Goal: Information Seeking & Learning: Learn about a topic

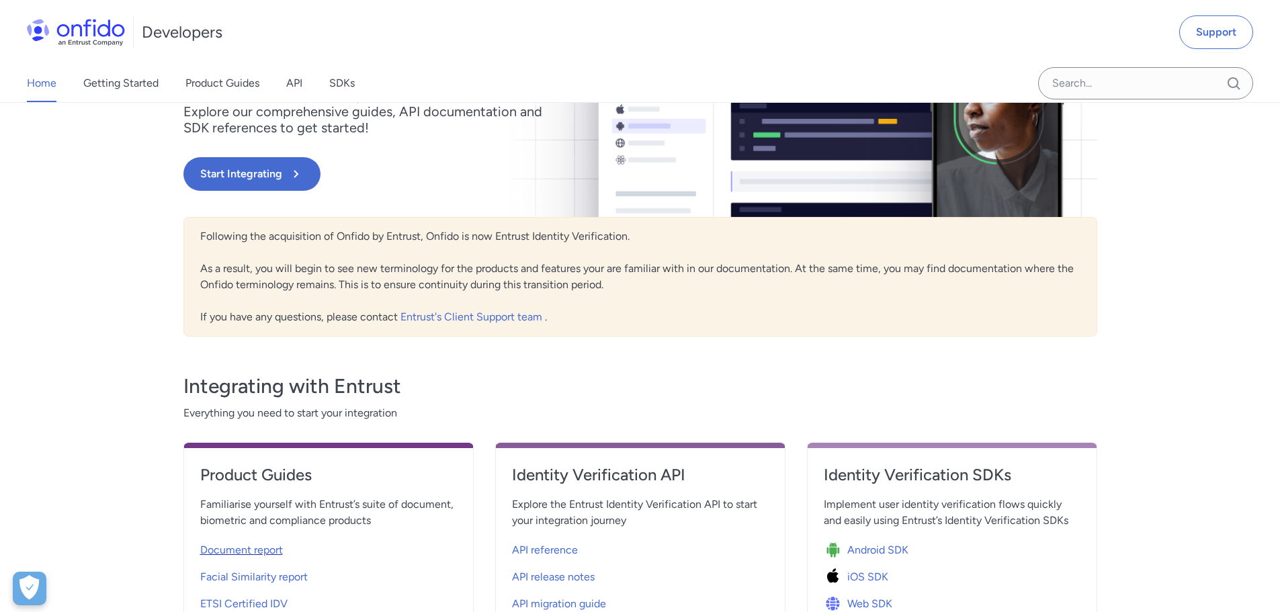
scroll to position [67, 0]
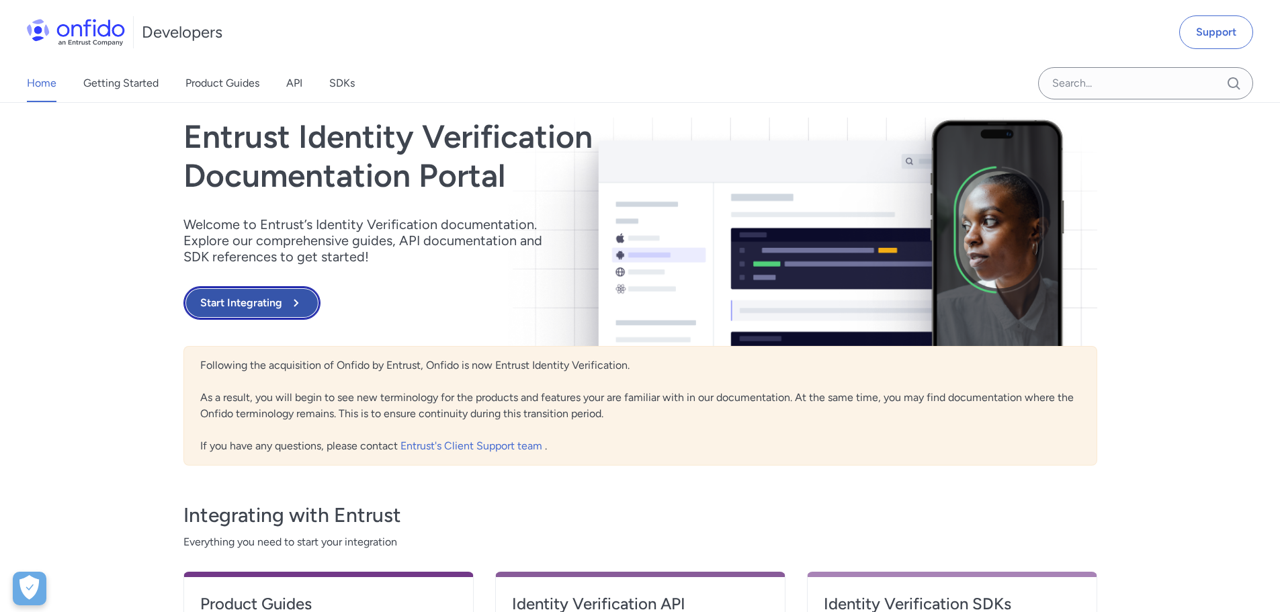
click at [279, 296] on button "Start Integrating" at bounding box center [251, 303] width 137 height 34
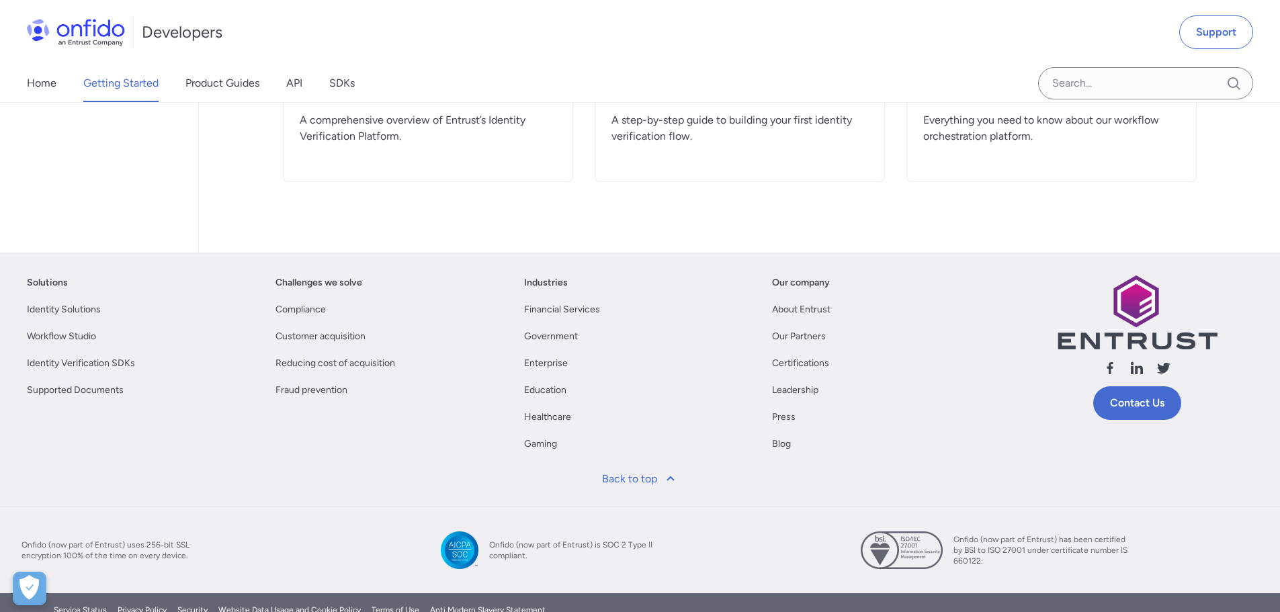
scroll to position [442, 0]
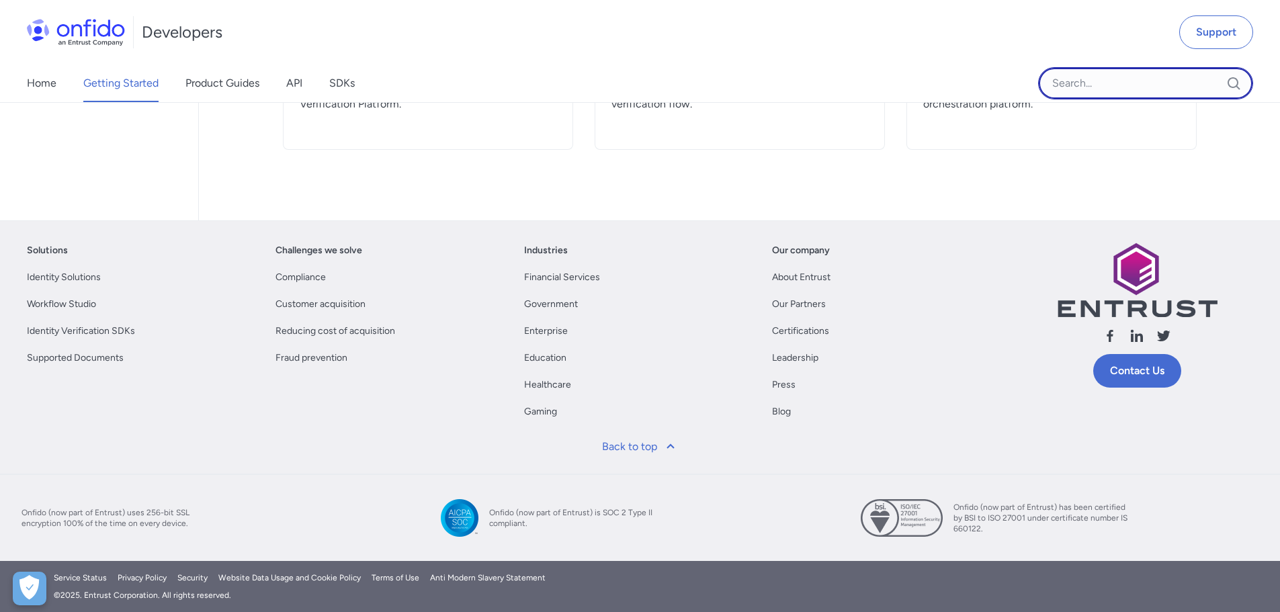
click at [1096, 78] on input "Onfido search input field" at bounding box center [1145, 83] width 215 height 32
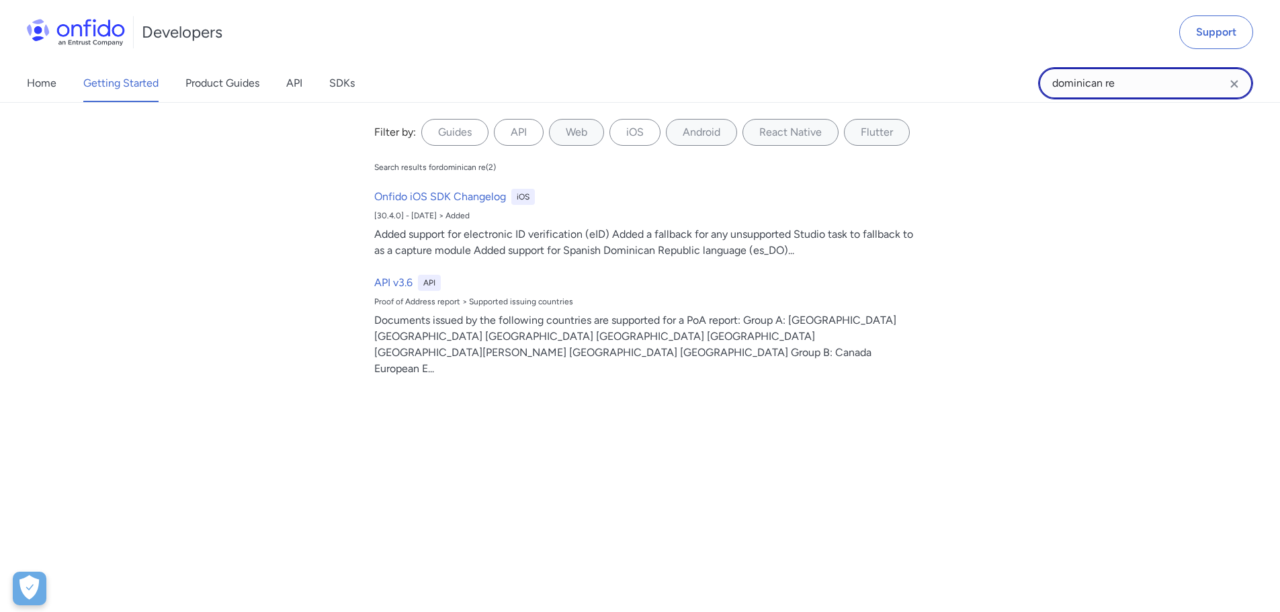
click at [1145, 75] on input "dominican re" at bounding box center [1145, 83] width 215 height 32
type input "[GEOGRAPHIC_DATA]"
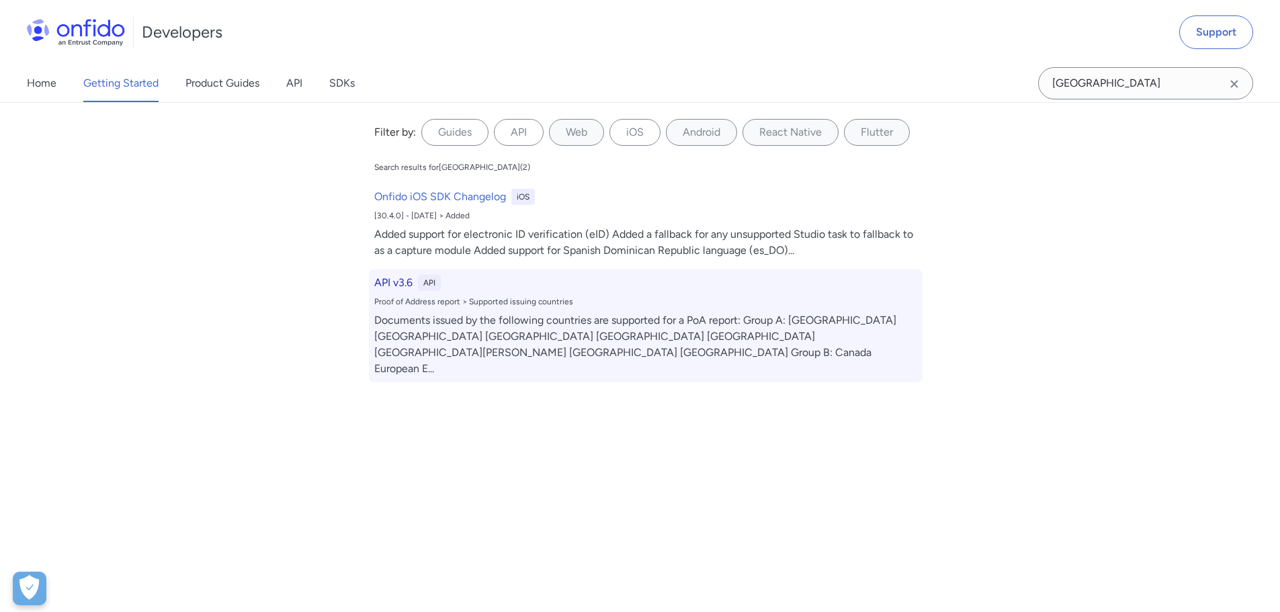
click at [380, 282] on h6 "API v3.6" at bounding box center [393, 283] width 38 height 16
select select "http"
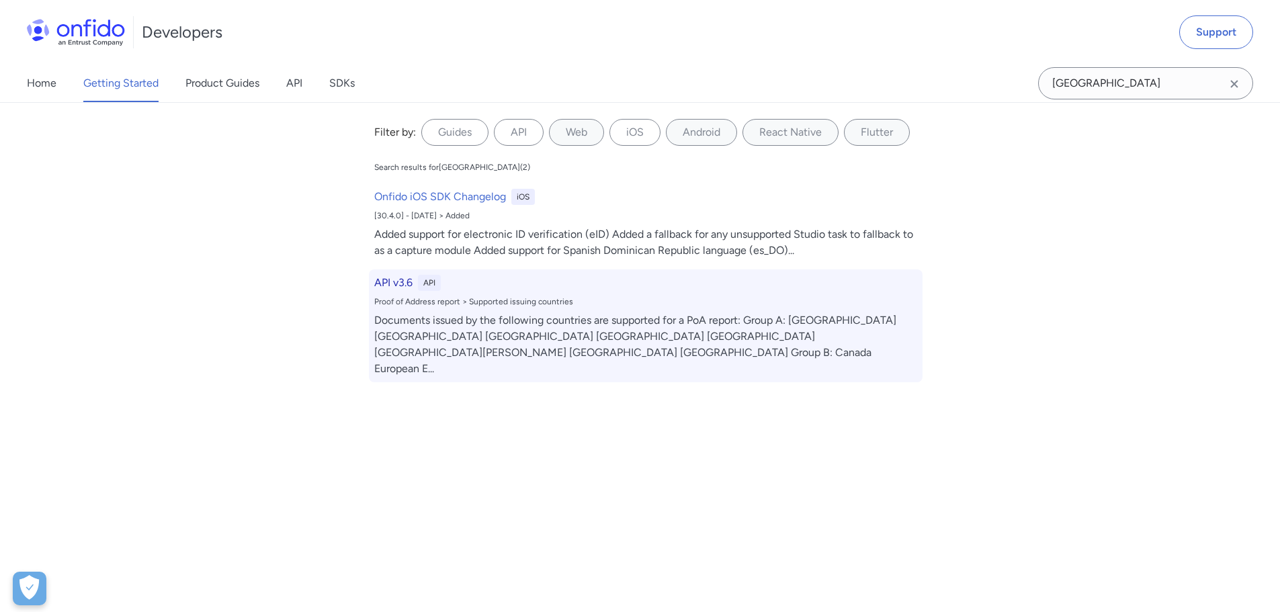
select select "http"
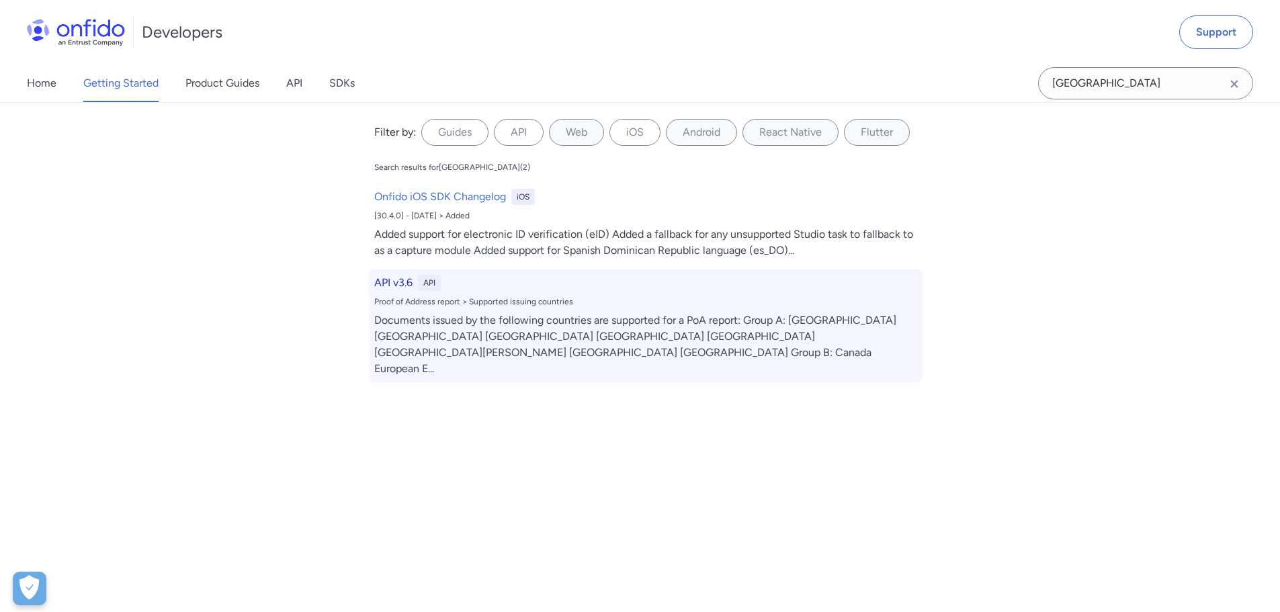
select select "http"
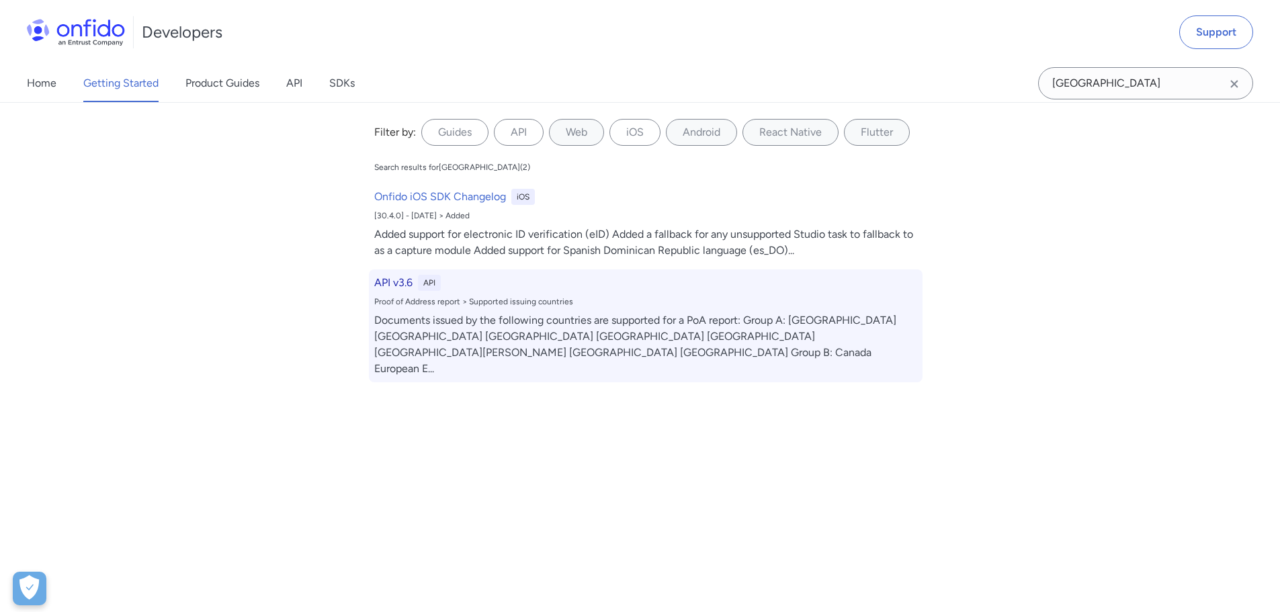
select select "http"
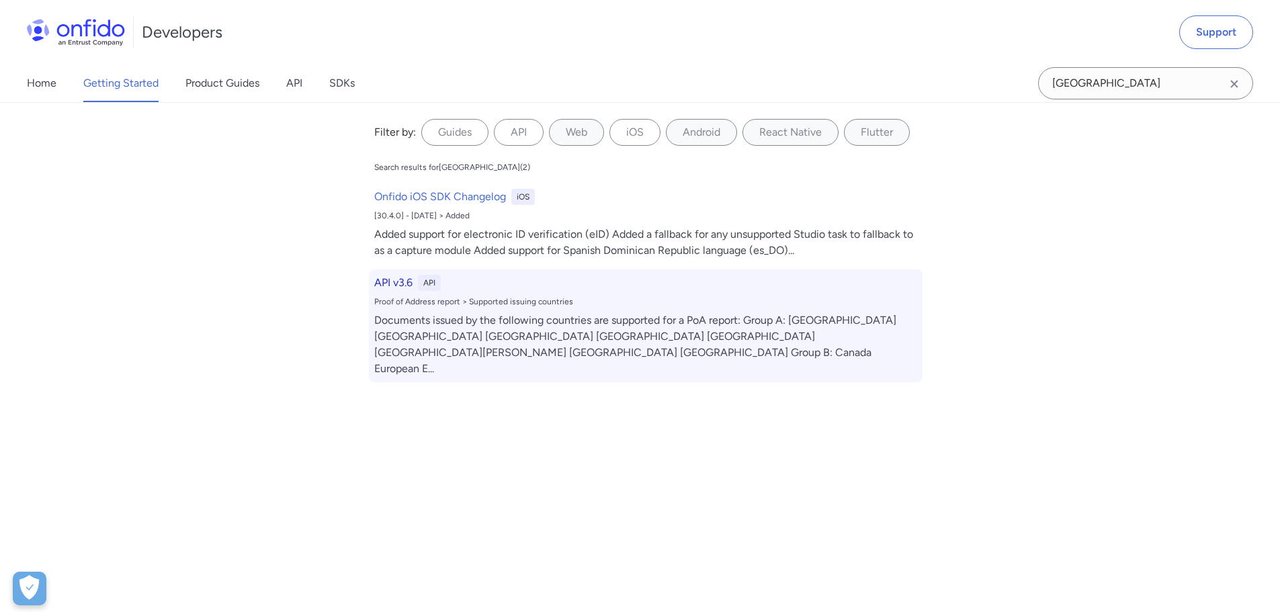
select select "http"
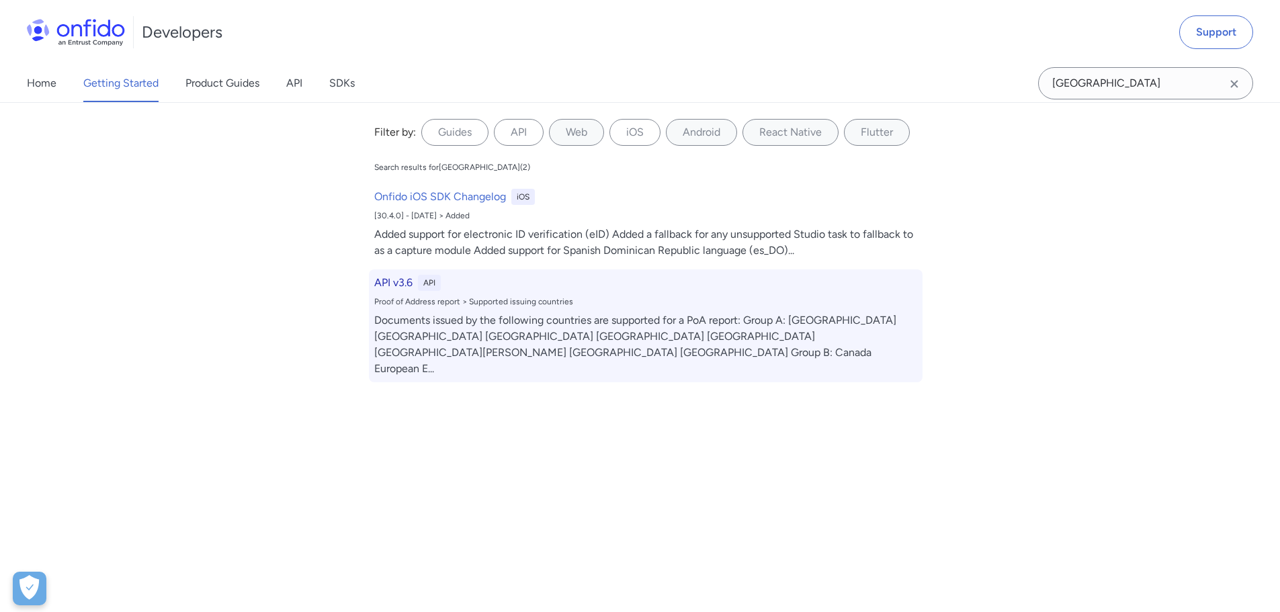
select select "http"
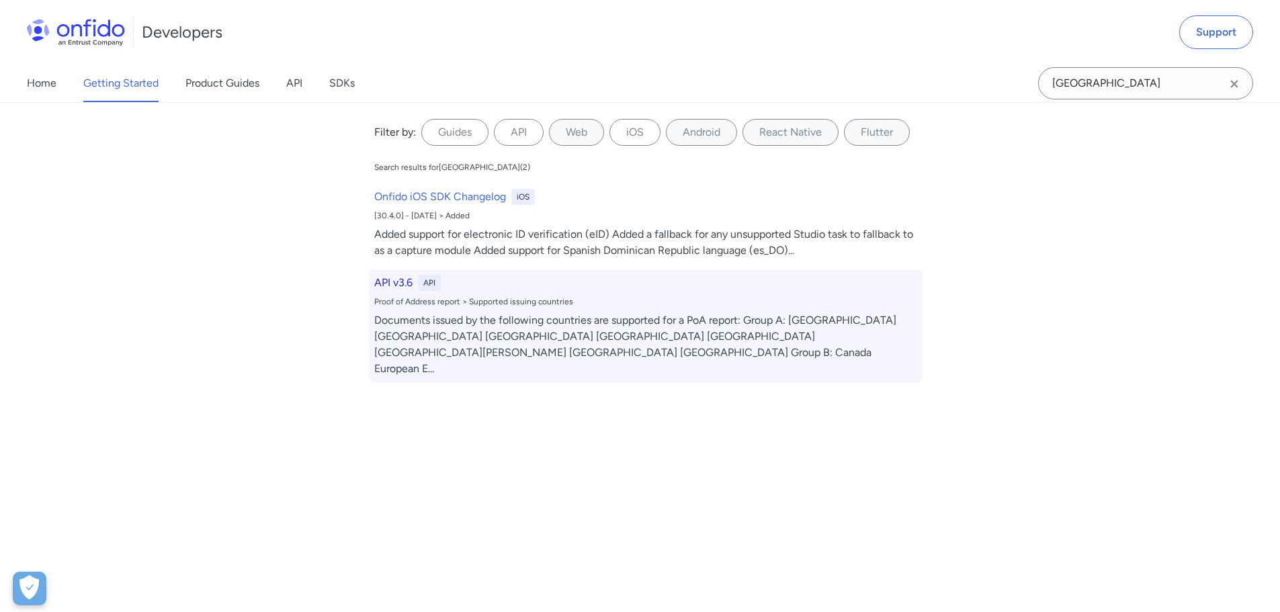
select select "http"
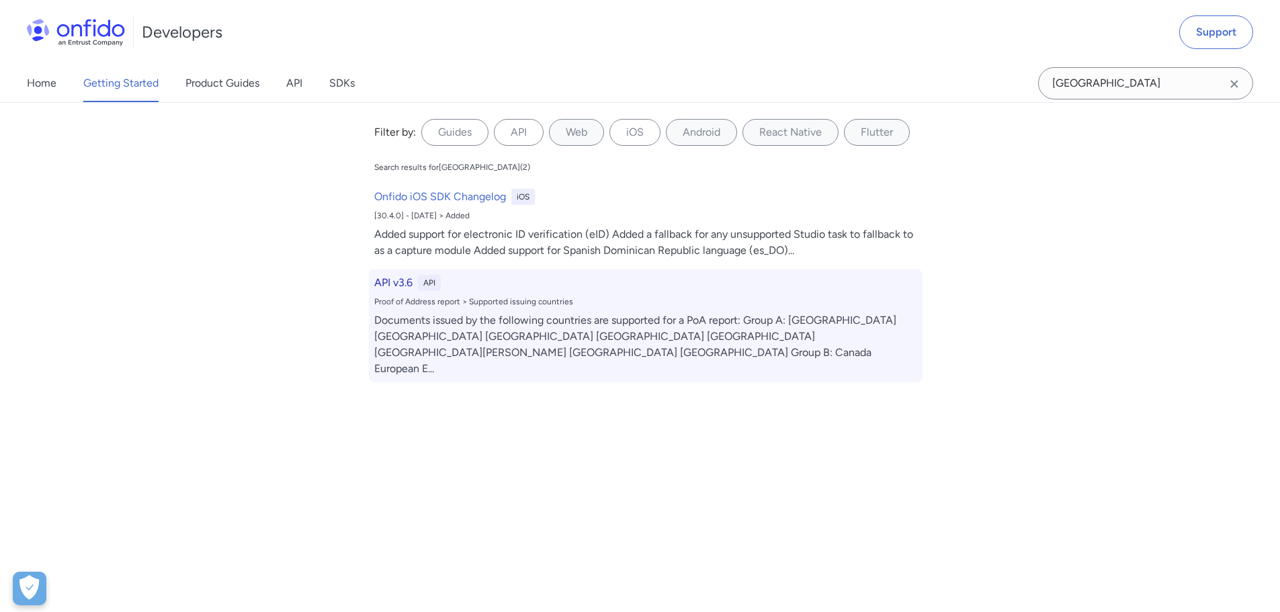
select select "http"
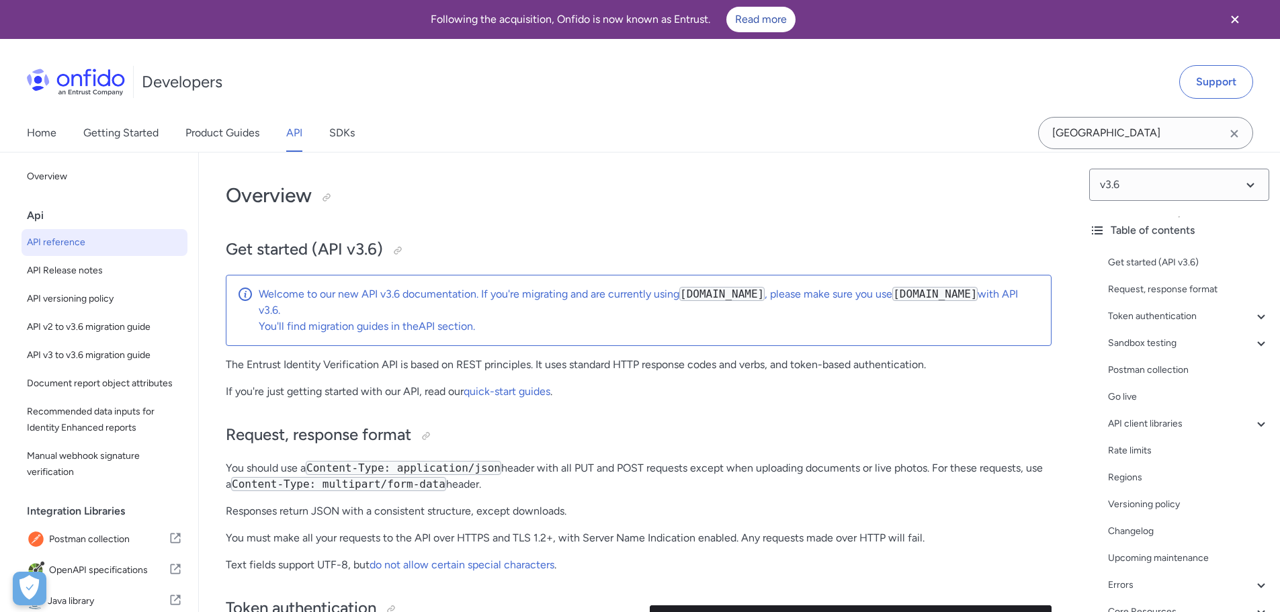
click at [1228, 17] on icon "Close banner" at bounding box center [1235, 19] width 16 height 16
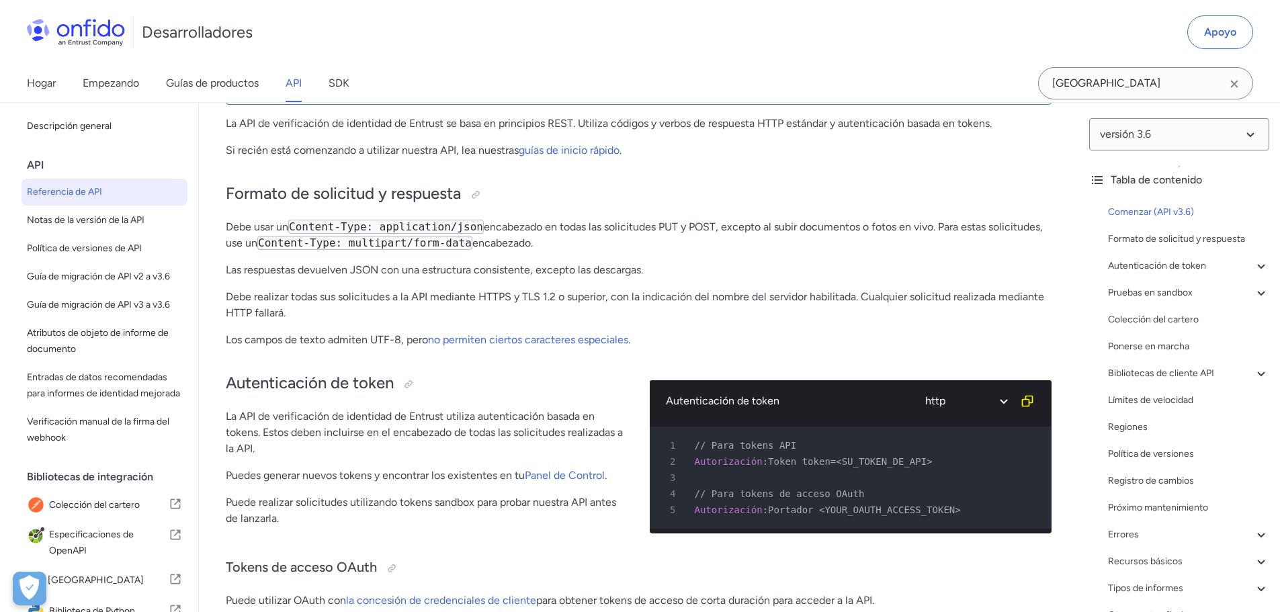
scroll to position [134, 0]
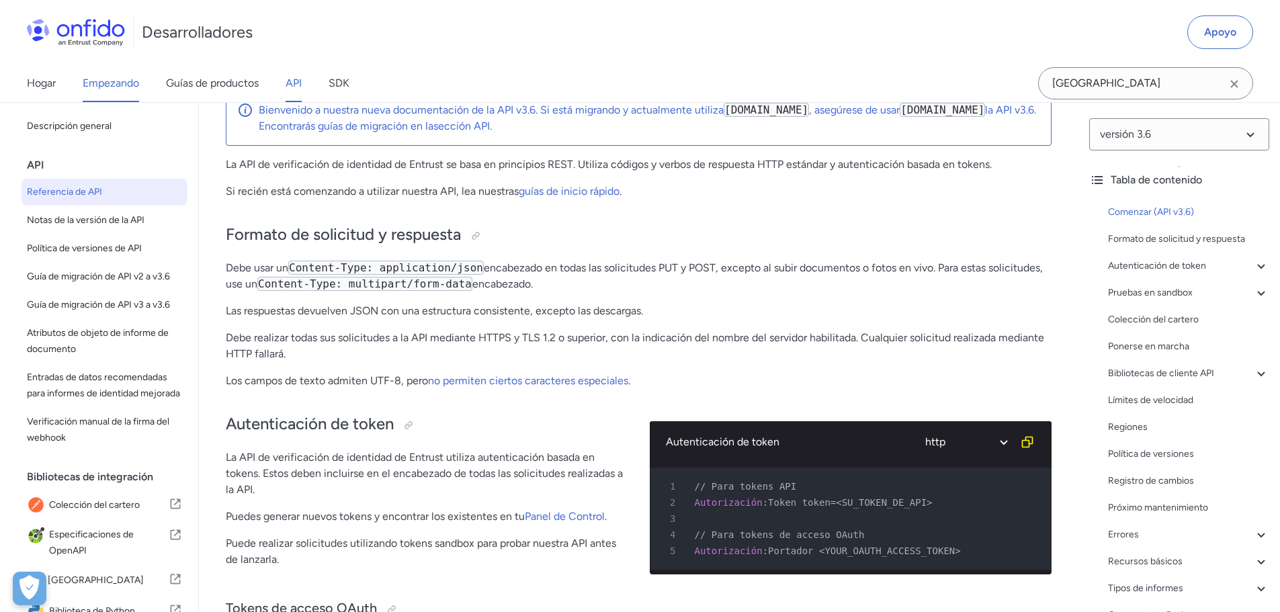
click at [118, 89] on font "Empezando" at bounding box center [111, 83] width 56 height 16
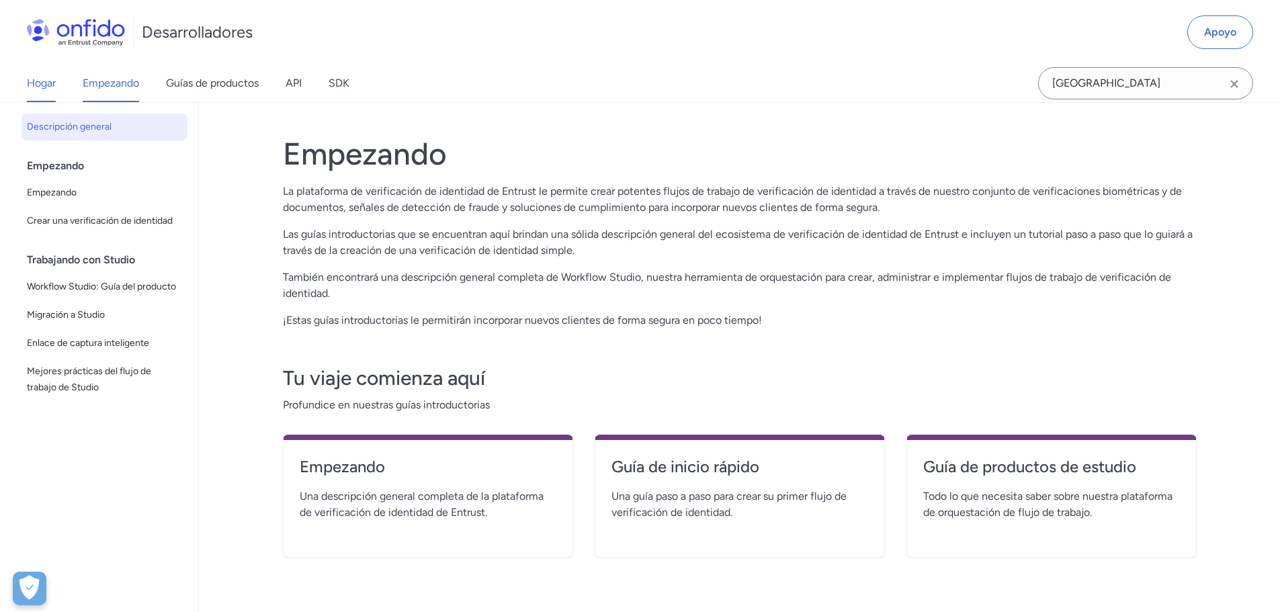
click at [51, 93] on link "Hogar" at bounding box center [41, 83] width 29 height 38
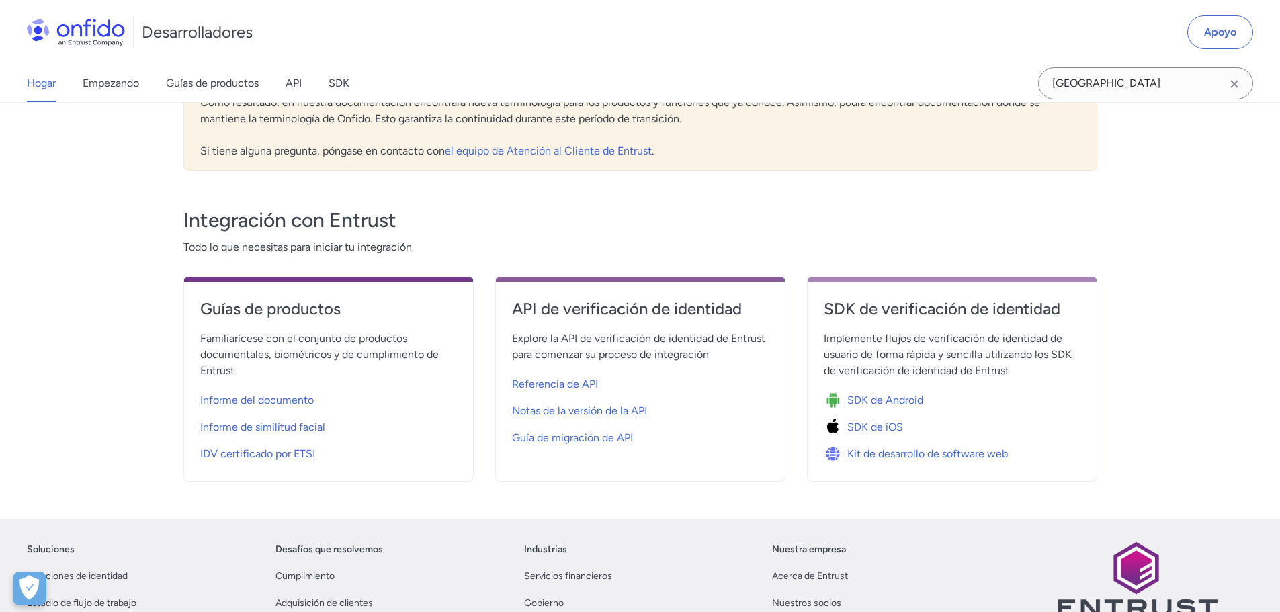
scroll to position [336, 0]
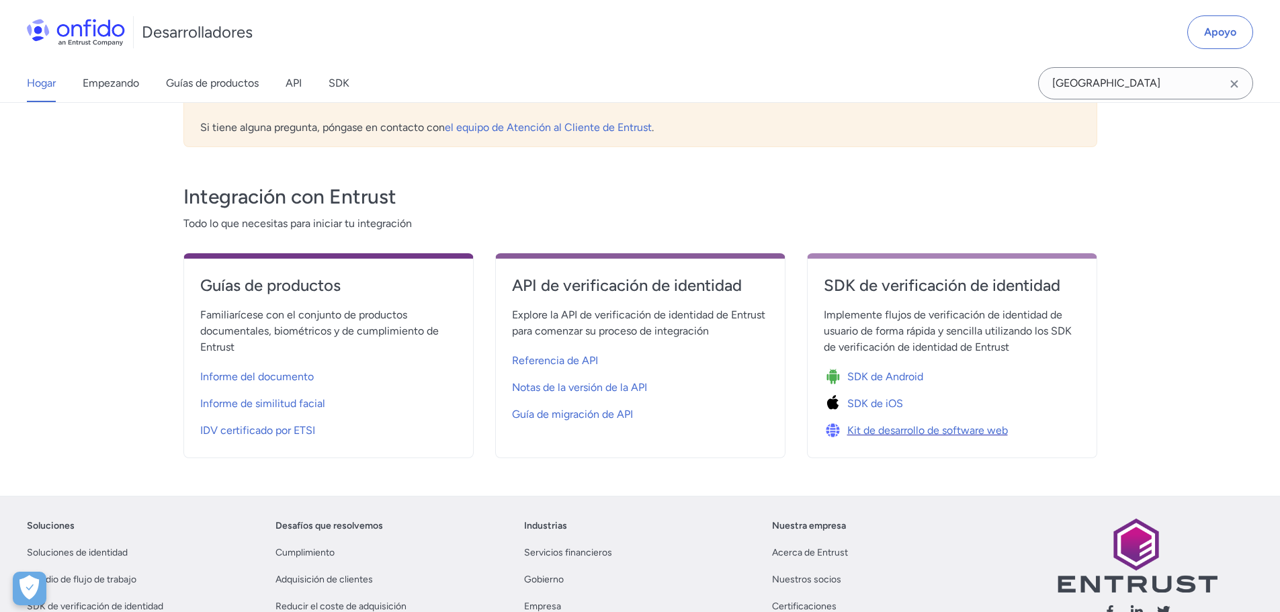
click at [886, 427] on font "Kit de desarrollo de software web" at bounding box center [927, 430] width 161 height 13
